Goal: Transaction & Acquisition: Purchase product/service

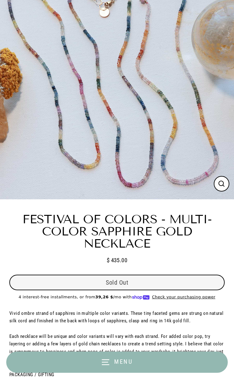
select select "3"
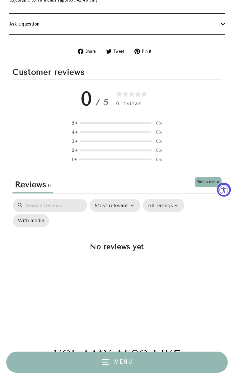
scroll to position [1245, 0]
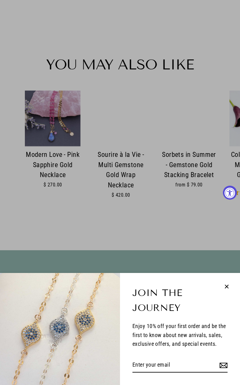
click at [122, 161] on div "Join the Journey Enjoy 10% off your first order and be the first to know about …" at bounding box center [120, 192] width 240 height 385
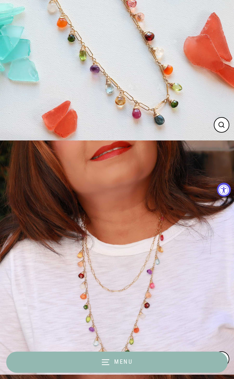
scroll to position [166, 0]
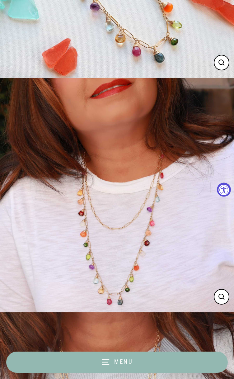
select select "3"
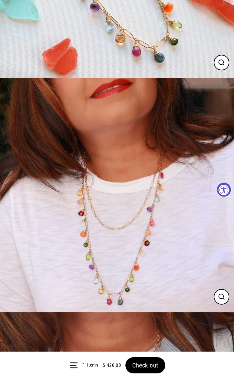
click at [149, 356] on form "Menu 1 items $ 420.00 Check out" at bounding box center [117, 364] width 234 height 27
click at [147, 361] on span "Check out" at bounding box center [145, 364] width 26 height 7
